Goal: Task Accomplishment & Management: Use online tool/utility

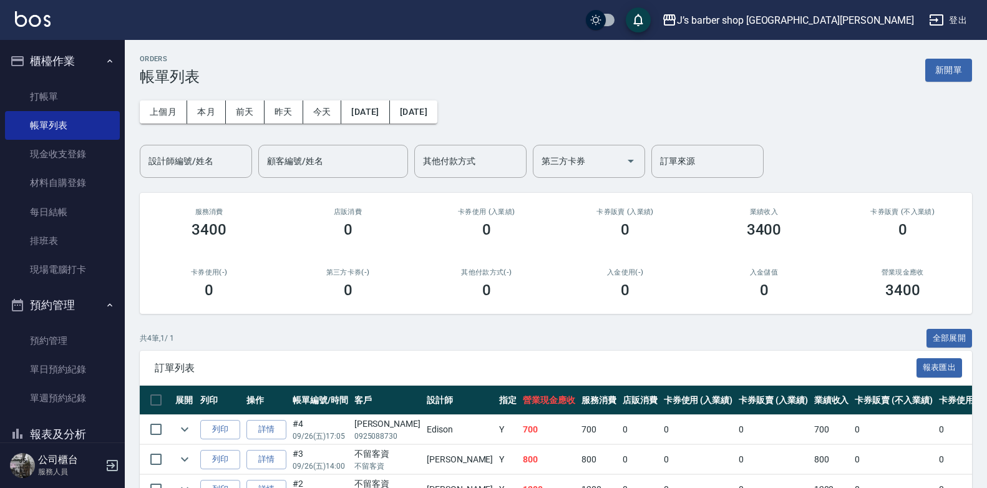
scroll to position [62, 0]
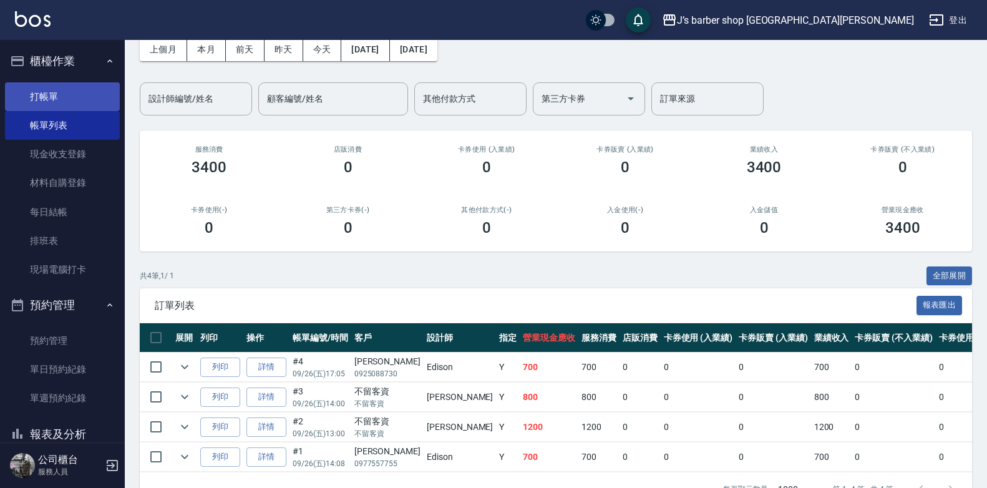
click at [32, 88] on link "打帳單" at bounding box center [62, 96] width 115 height 29
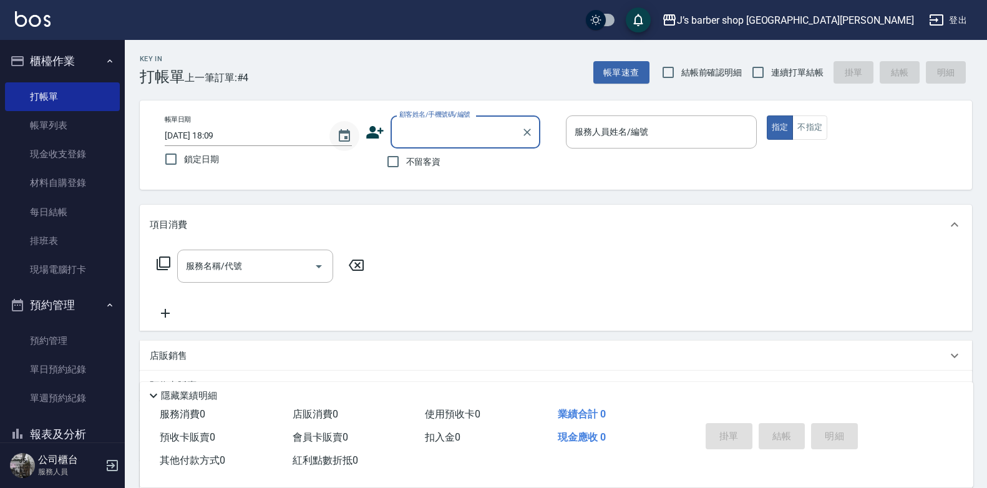
click at [341, 138] on icon "Choose date, selected date is 2025-09-26" at bounding box center [344, 135] width 15 height 15
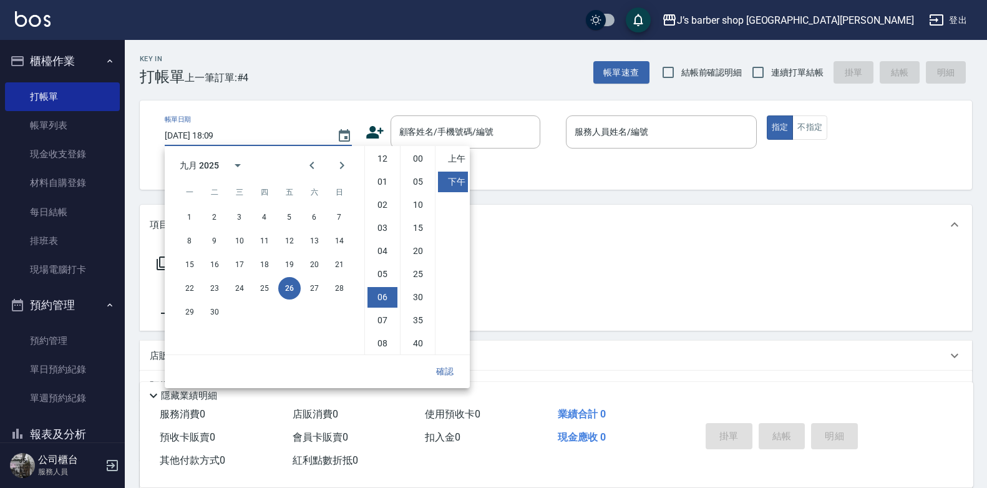
scroll to position [70, 0]
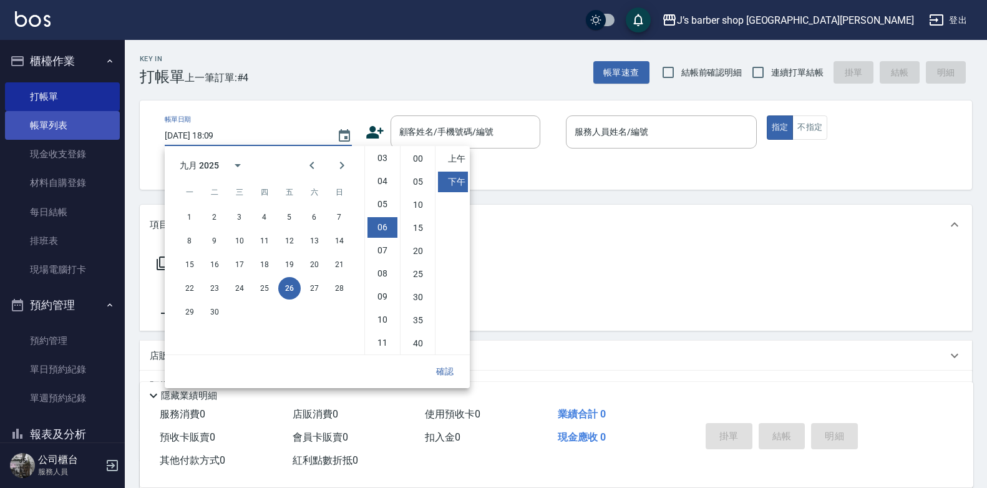
click at [87, 127] on link "帳單列表" at bounding box center [62, 125] width 115 height 29
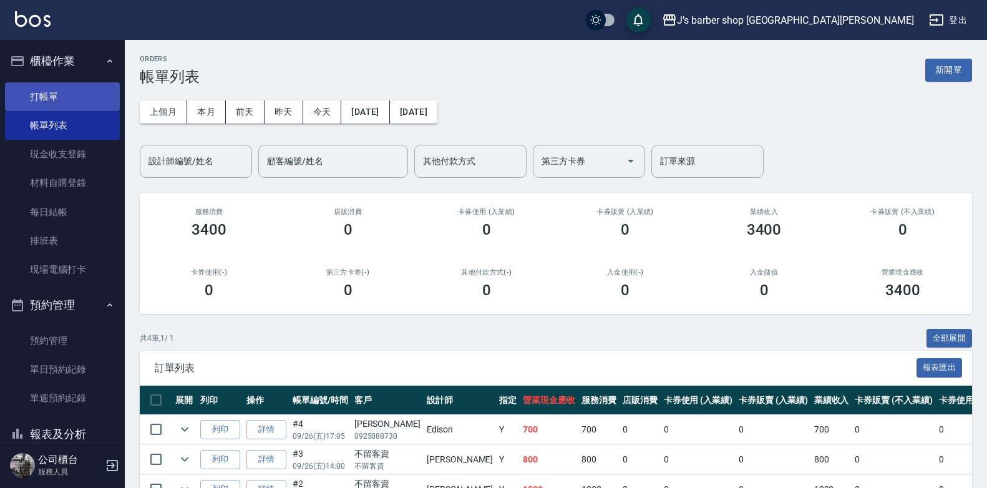
click at [51, 85] on link "打帳單" at bounding box center [62, 96] width 115 height 29
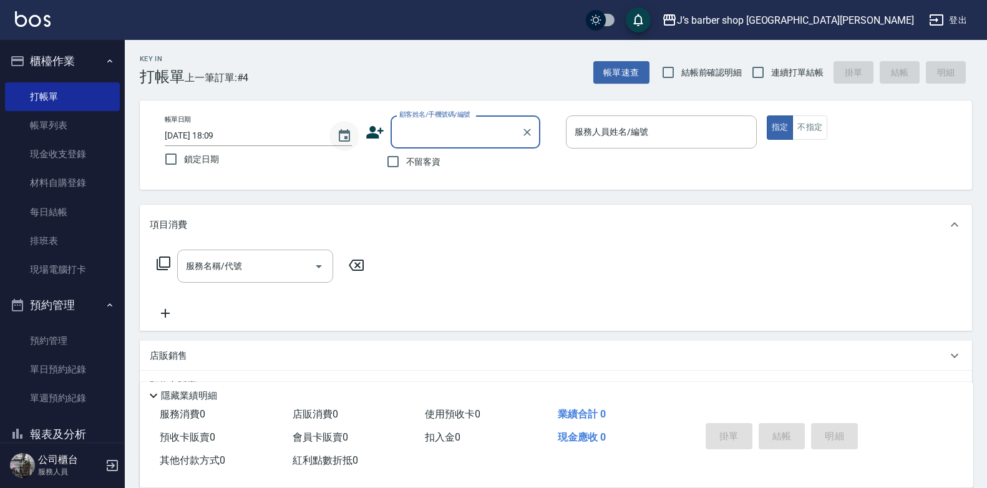
click at [342, 135] on icon "Choose date, selected date is 2025-09-26" at bounding box center [344, 135] width 15 height 15
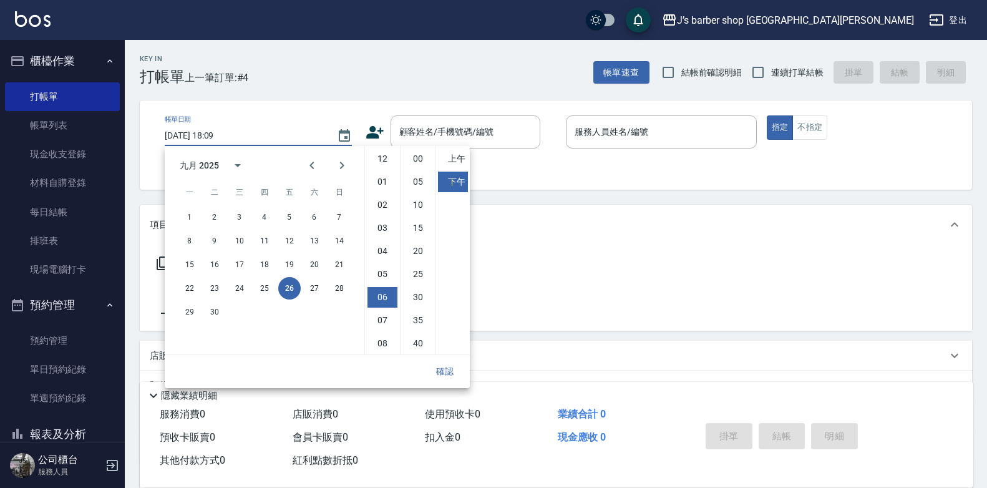
scroll to position [70, 0]
click at [384, 197] on li "05" at bounding box center [382, 204] width 30 height 21
click at [385, 186] on li "04" at bounding box center [382, 181] width 30 height 21
click at [381, 203] on li "05" at bounding box center [382, 204] width 30 height 21
click at [416, 160] on li "00" at bounding box center [418, 158] width 30 height 21
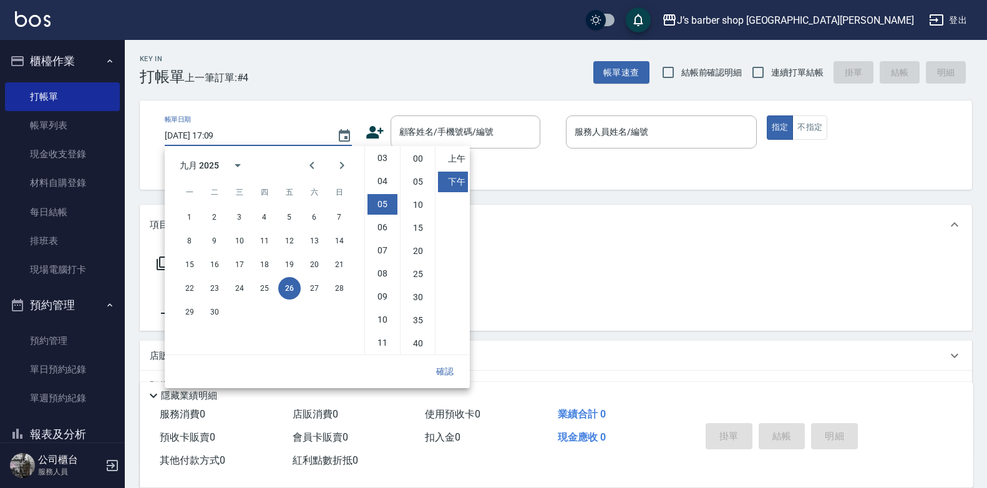
type input "[DATE] 17:00"
click at [443, 370] on button "確認" at bounding box center [445, 371] width 40 height 23
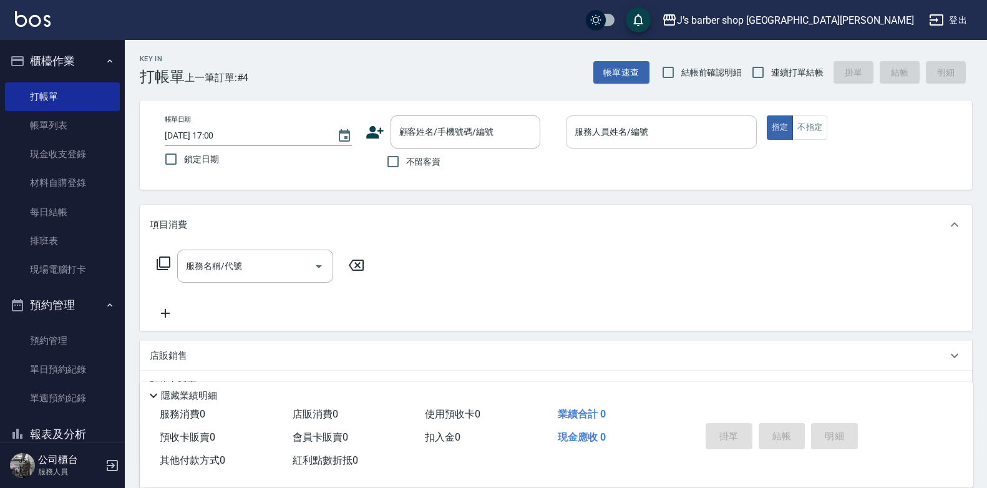
click at [605, 140] on input "服務人員姓名/編號" at bounding box center [661, 132] width 180 height 22
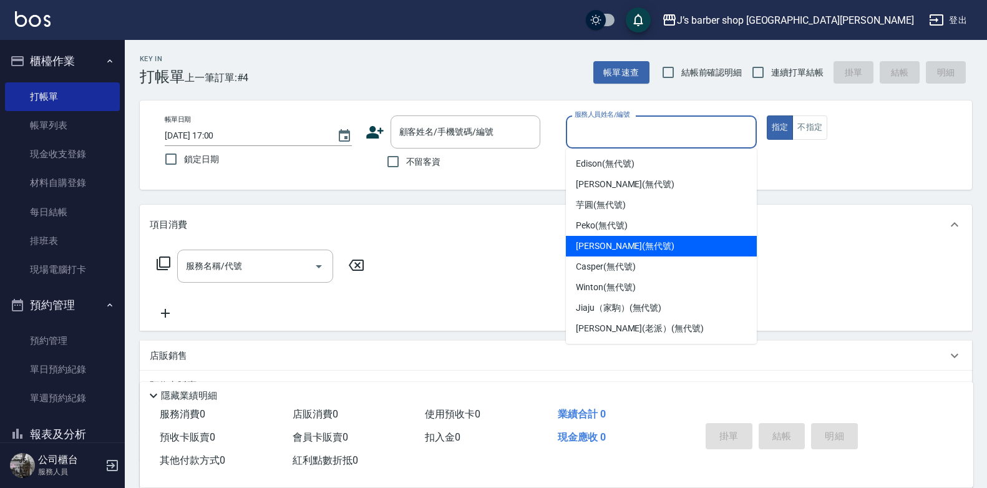
click at [604, 248] on span "[PERSON_NAME] (無代號)" at bounding box center [625, 246] width 99 height 13
type input "[PERSON_NAME](無代號)"
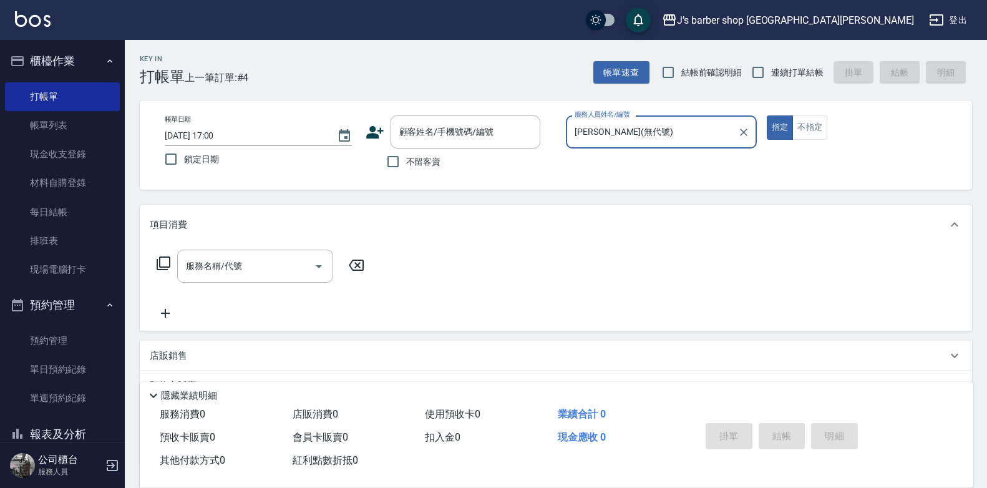
click at [437, 168] on label "不留客資" at bounding box center [410, 161] width 61 height 26
click at [406, 168] on input "不留客資" at bounding box center [393, 161] width 26 height 26
checkbox input "true"
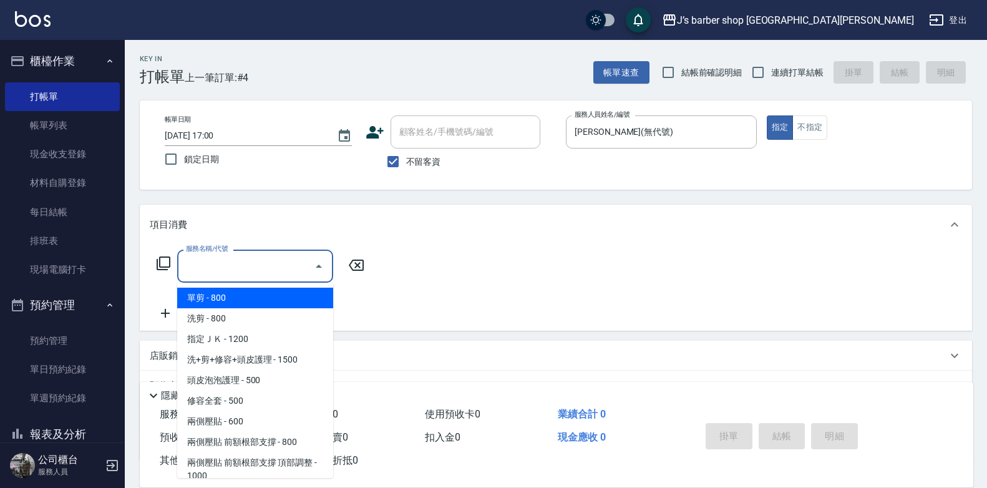
click at [291, 261] on input "服務名稱/代號" at bounding box center [246, 266] width 126 height 22
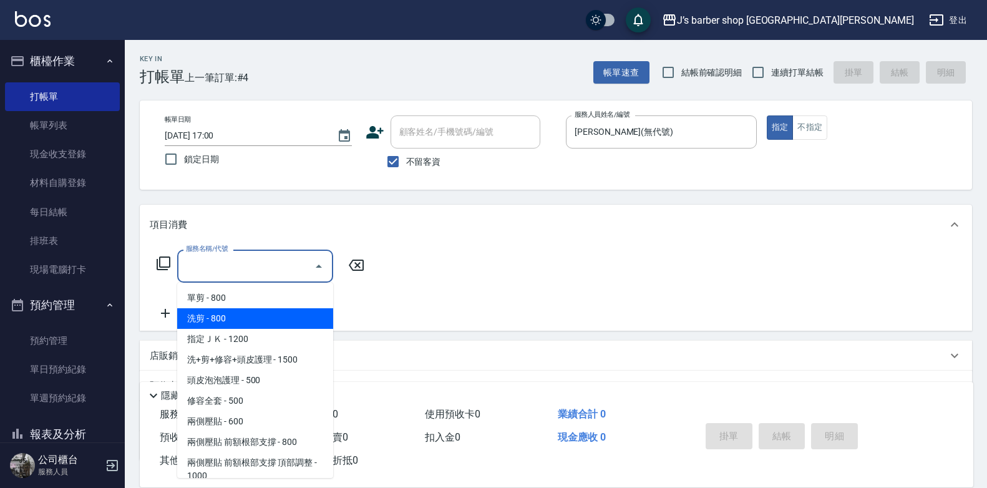
drag, startPoint x: 269, startPoint y: 315, endPoint x: 284, endPoint y: 314, distance: 15.0
click at [271, 315] on span "洗剪 - 800" at bounding box center [255, 318] width 156 height 21
type input "洗剪(101)"
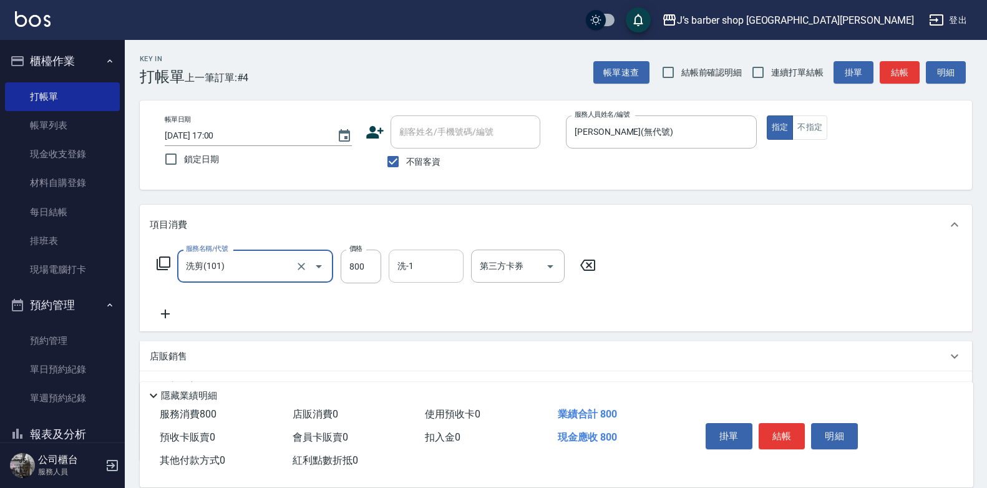
click at [431, 262] on input "洗-1" at bounding box center [426, 266] width 64 height 22
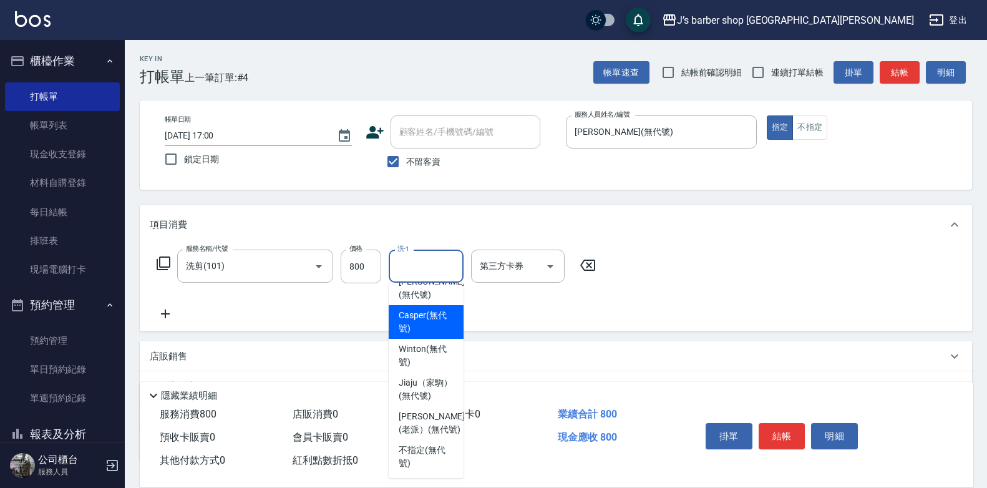
scroll to position [62, 0]
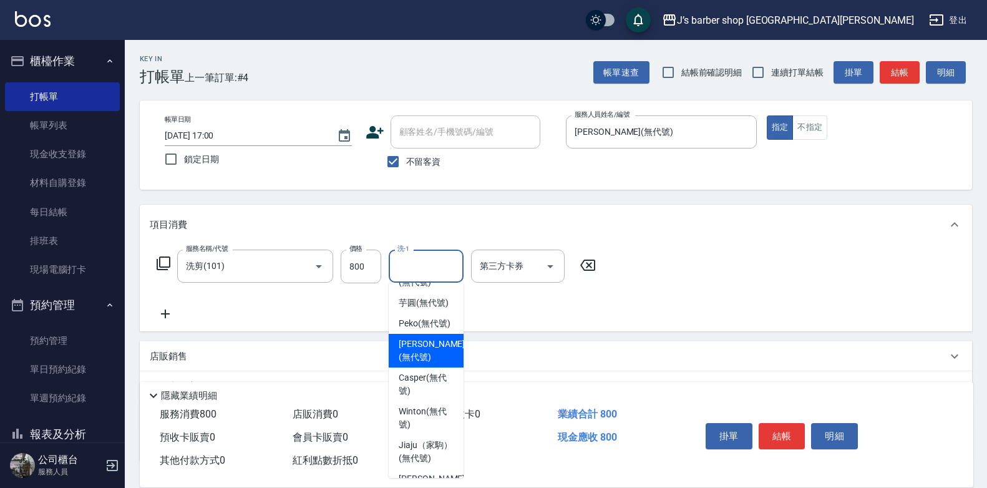
click at [429, 364] on span "[PERSON_NAME] (無代號)" at bounding box center [432, 350] width 66 height 26
type input "[PERSON_NAME](無代號)"
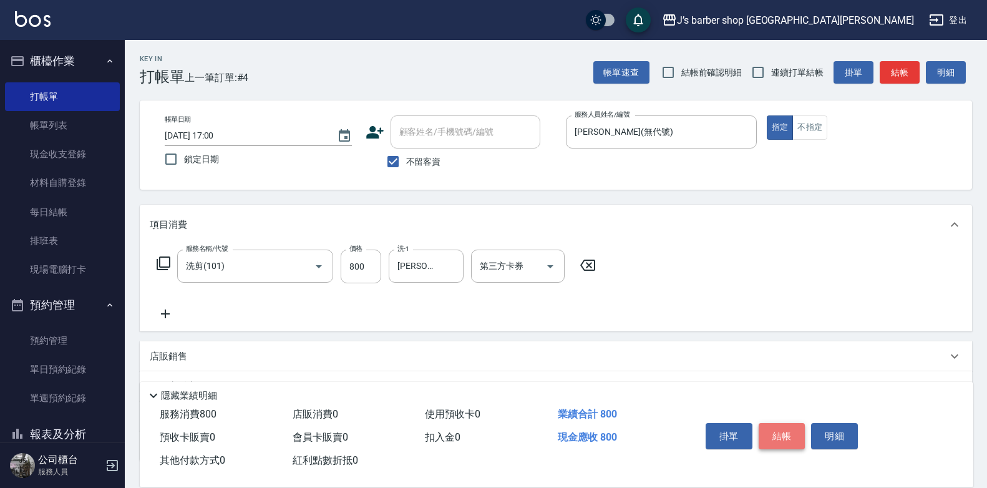
click at [778, 430] on button "結帳" at bounding box center [781, 436] width 47 height 26
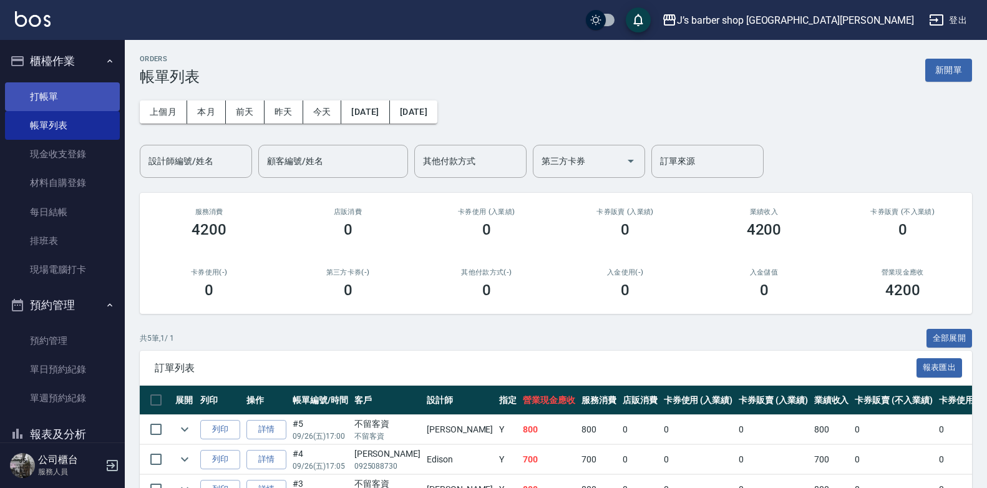
click at [29, 98] on link "打帳單" at bounding box center [62, 96] width 115 height 29
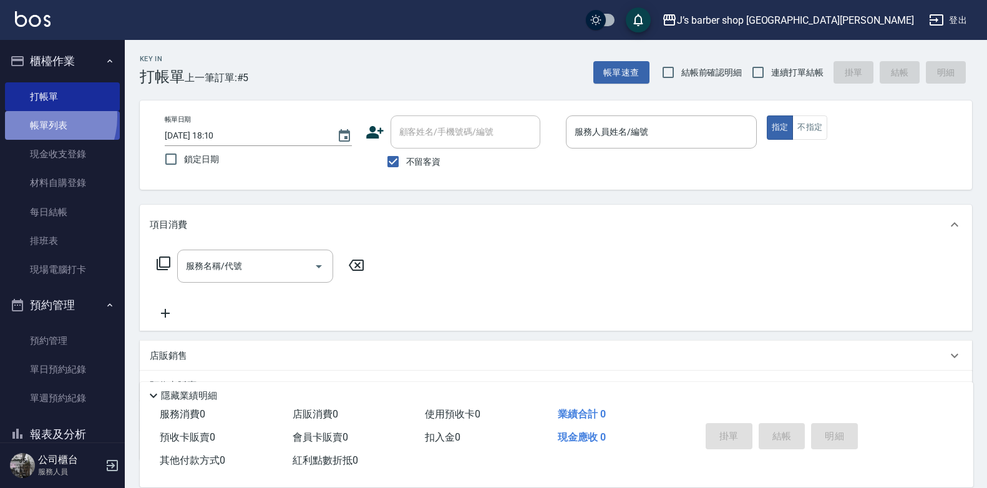
click at [36, 117] on link "帳單列表" at bounding box center [62, 125] width 115 height 29
